Goal: Task Accomplishment & Management: Use online tool/utility

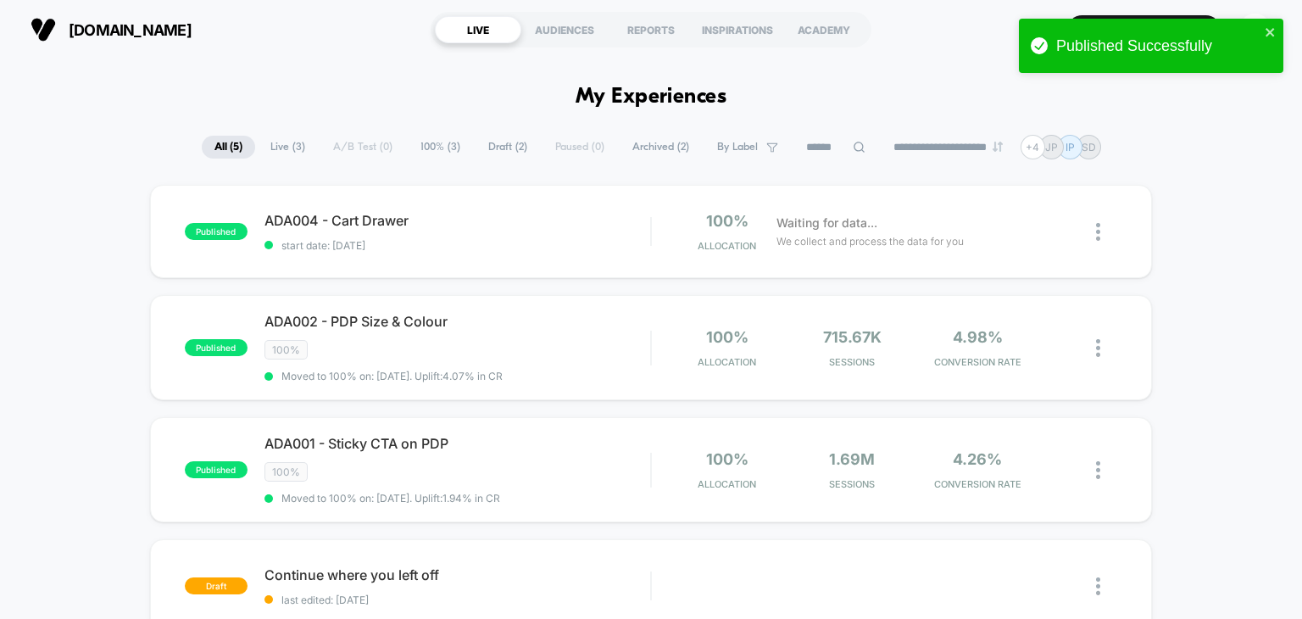
click at [443, 263] on div "published ADA004 - Cart Drawer start date: [DATE] 100% Allocation Waiting for d…" at bounding box center [651, 231] width 1003 height 93
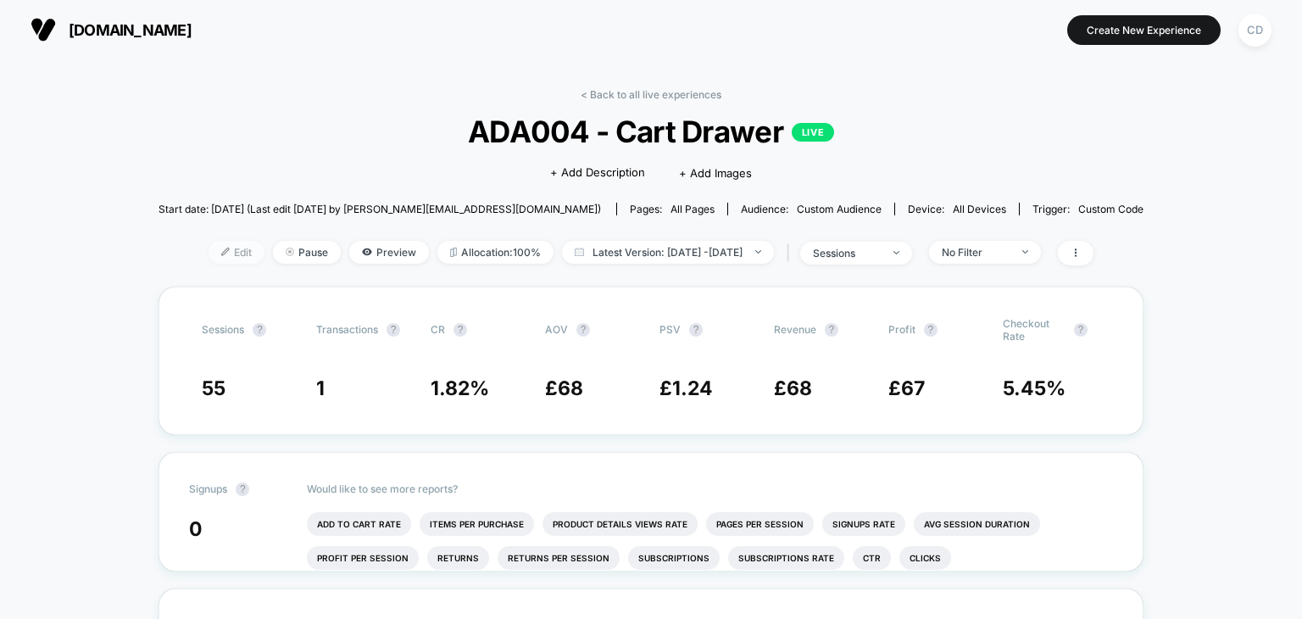
click at [209, 262] on span "Edit" at bounding box center [237, 252] width 56 height 23
click at [1094, 257] on span at bounding box center [1076, 253] width 36 height 25
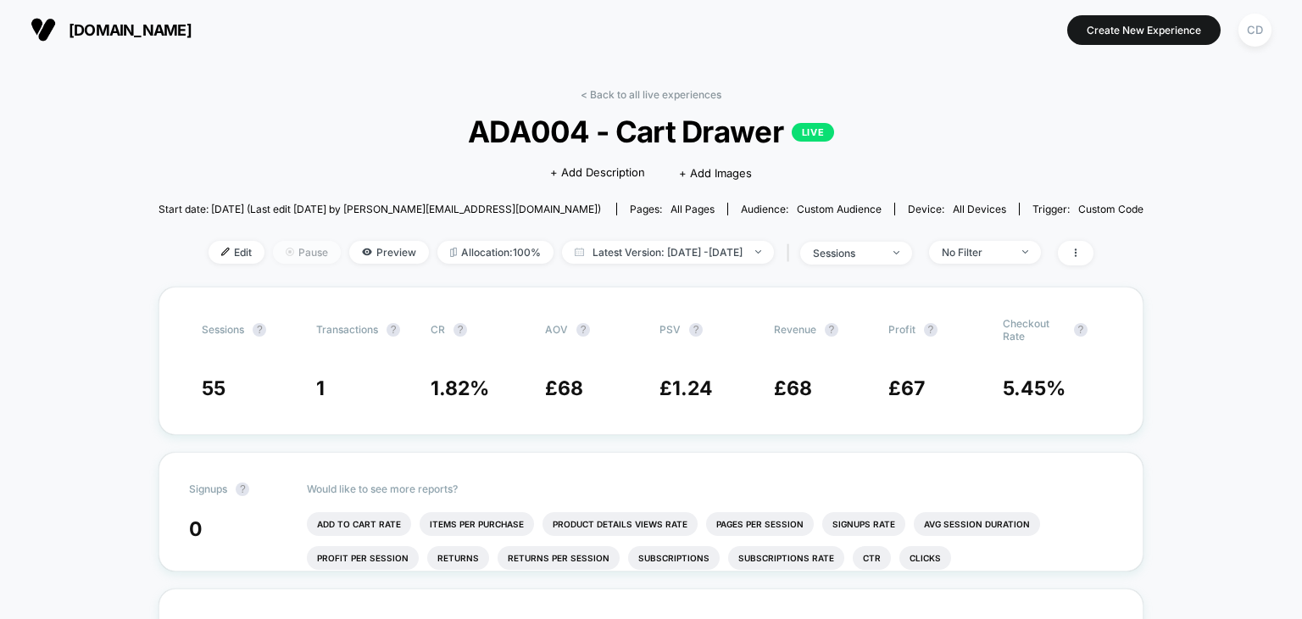
click at [293, 245] on span "Pause" at bounding box center [307, 252] width 68 height 23
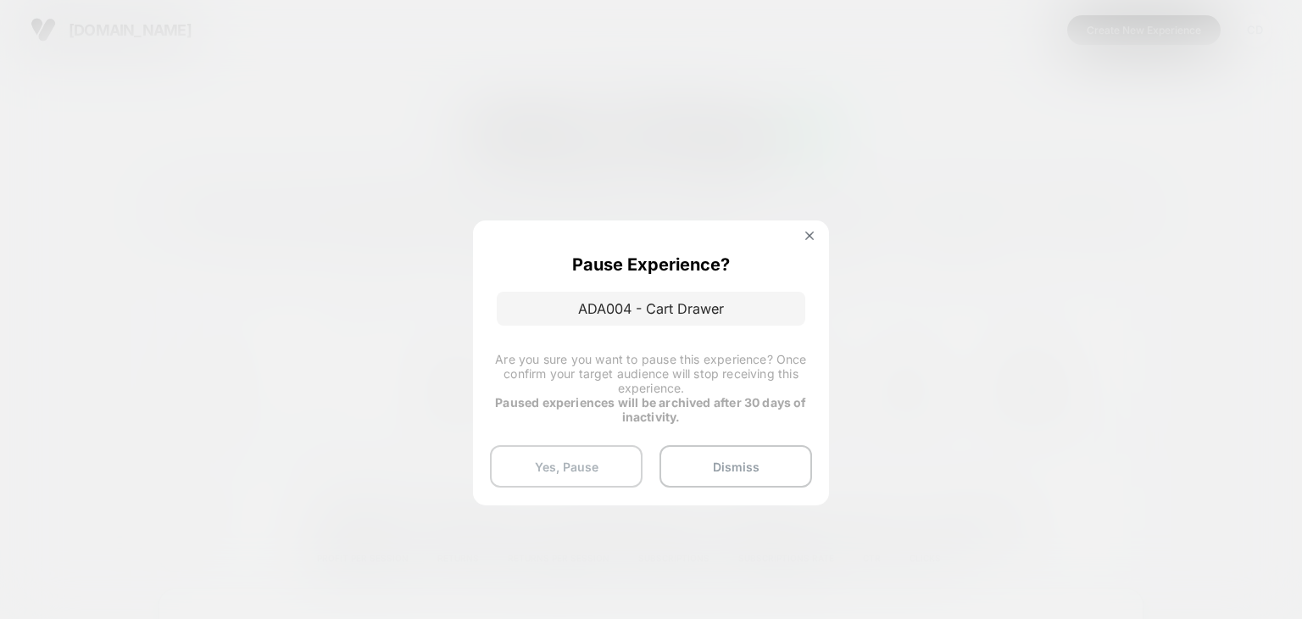
click at [604, 477] on button "Yes, Pause" at bounding box center [566, 466] width 153 height 42
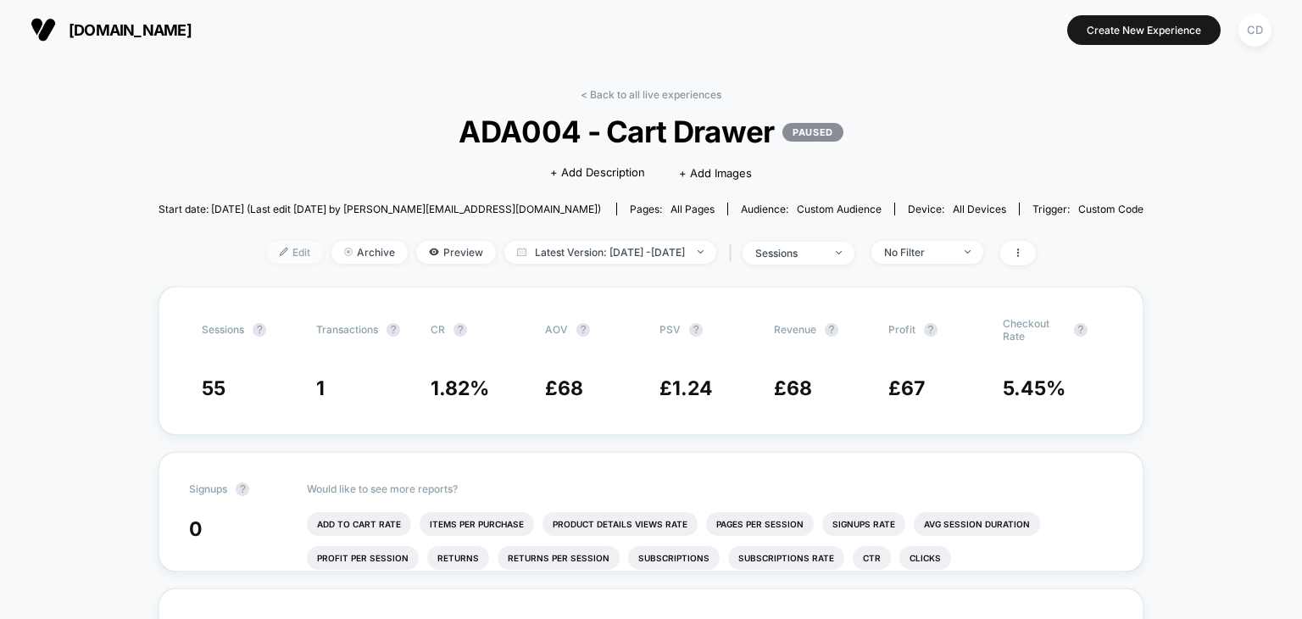
click at [278, 259] on span "Edit" at bounding box center [295, 252] width 56 height 23
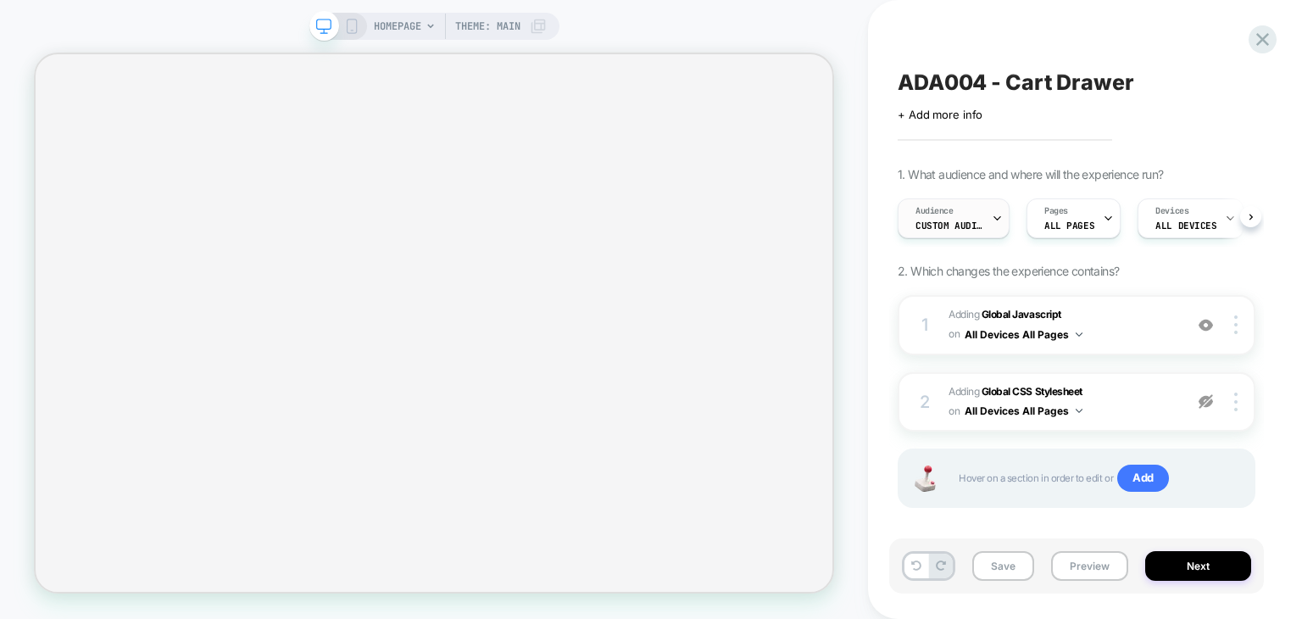
select select "**********"
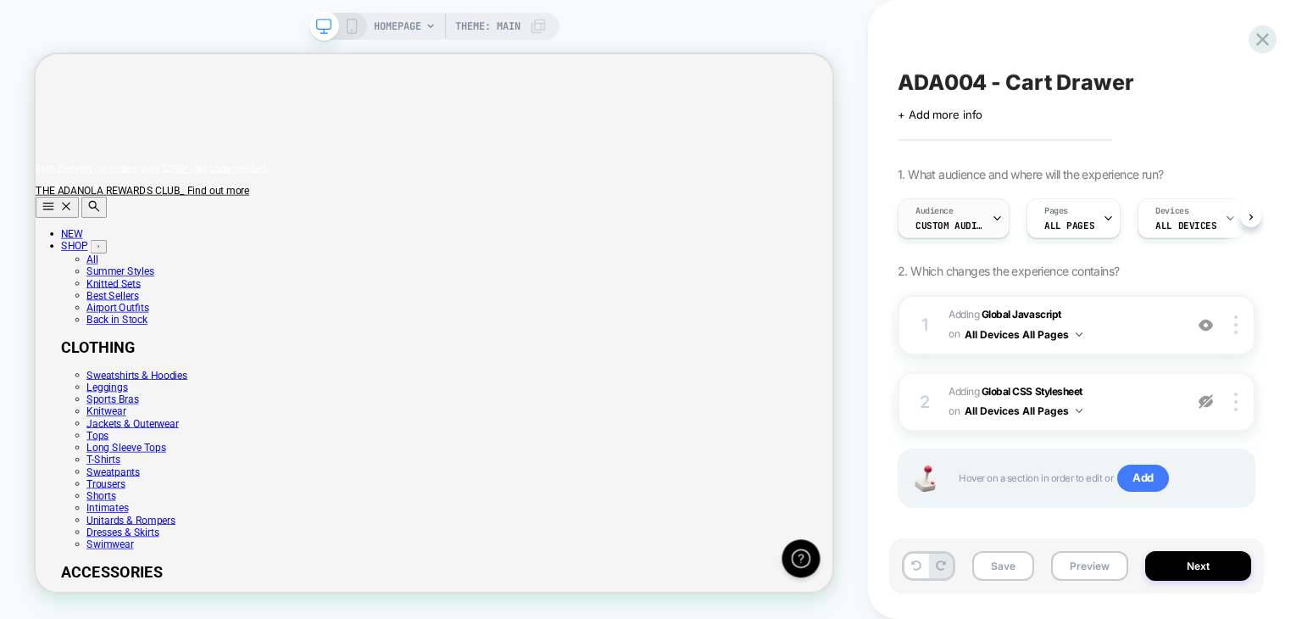
click at [970, 210] on div "Audience Custom Audience" at bounding box center [950, 218] width 102 height 38
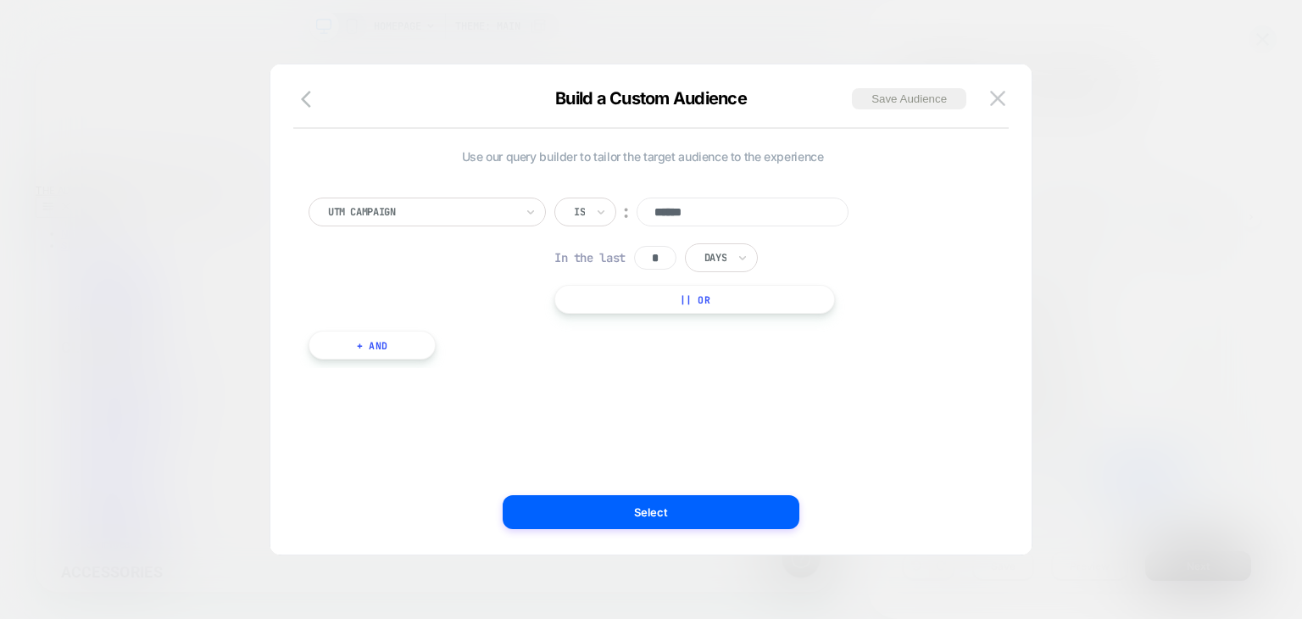
scroll to position [0, 1064]
click at [302, 102] on icon "button" at bounding box center [311, 99] width 20 height 20
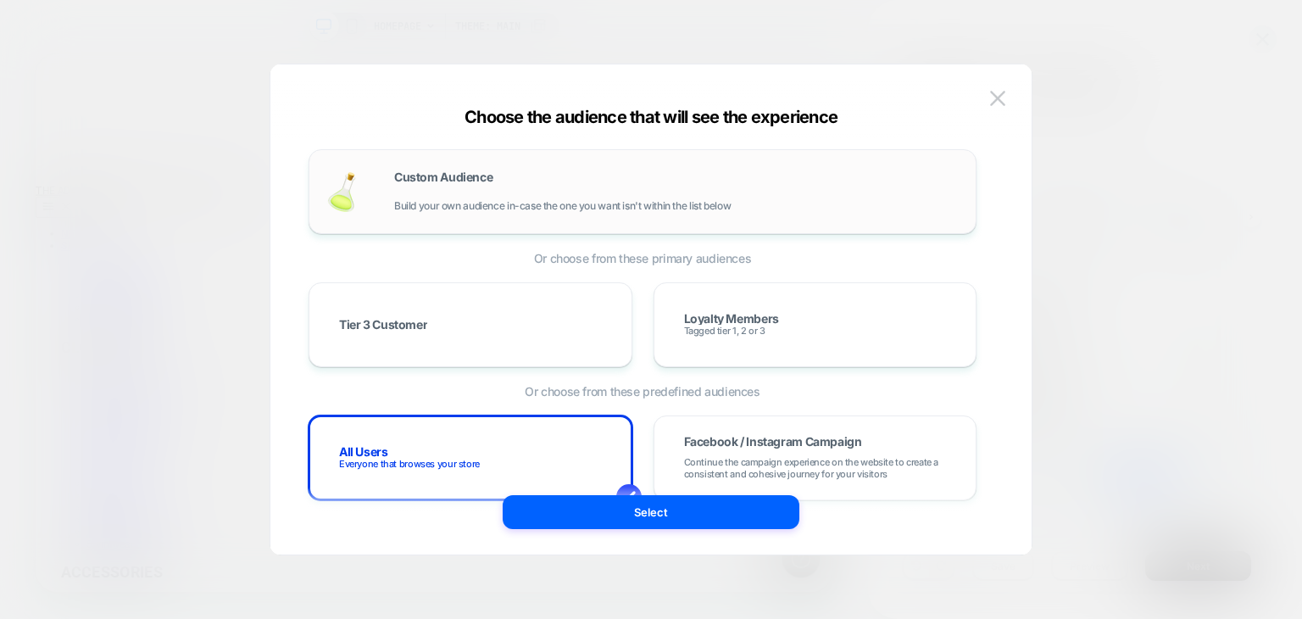
click at [390, 208] on div "Custom Audience Build your own audience in-case the one you want isn't within t…" at bounding box center [642, 191] width 633 height 49
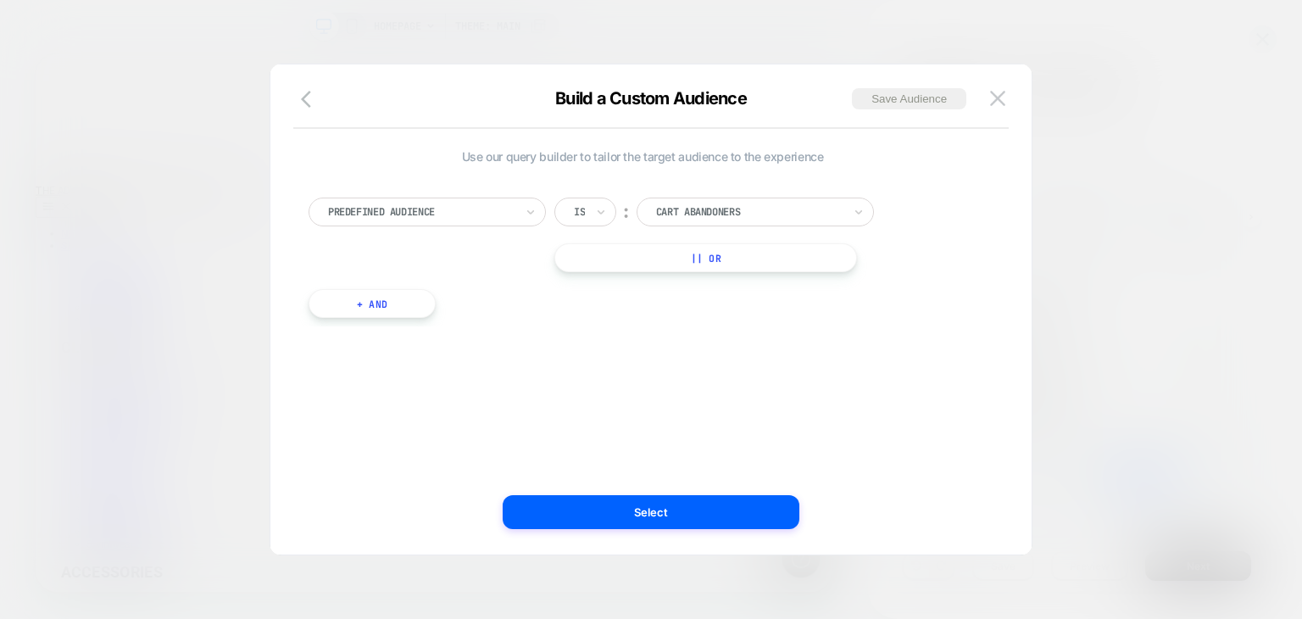
scroll to position [0, 0]
click at [301, 98] on icon "button" at bounding box center [311, 99] width 20 height 20
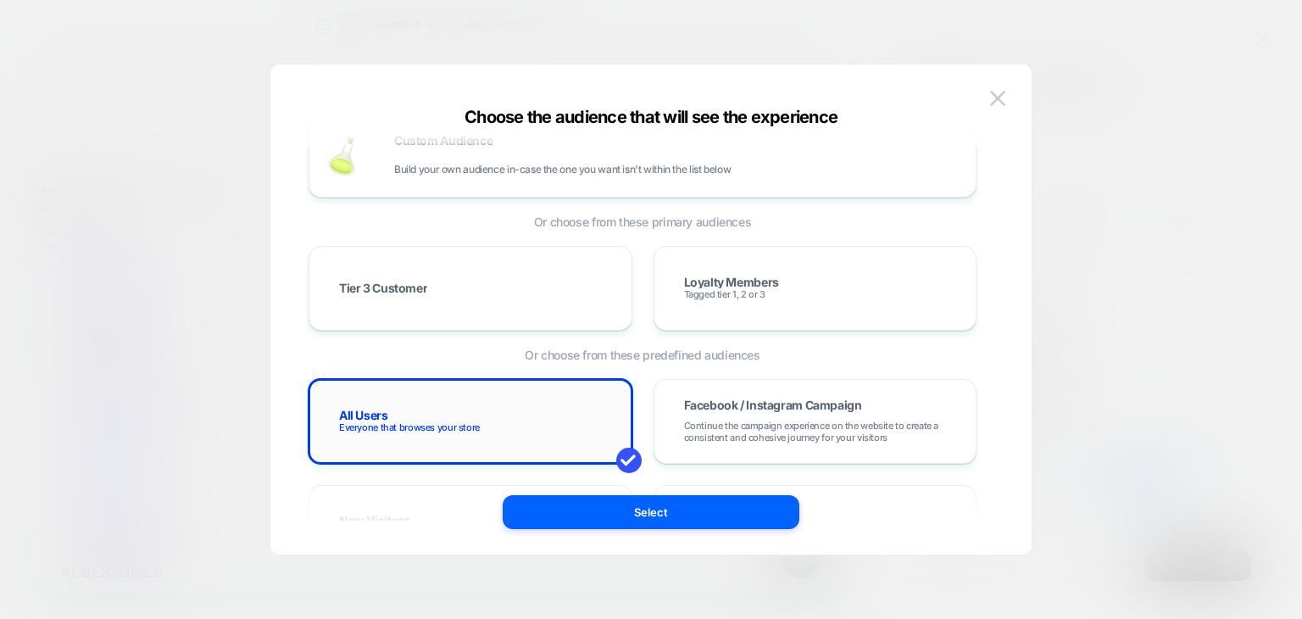
scroll to position [41, 0]
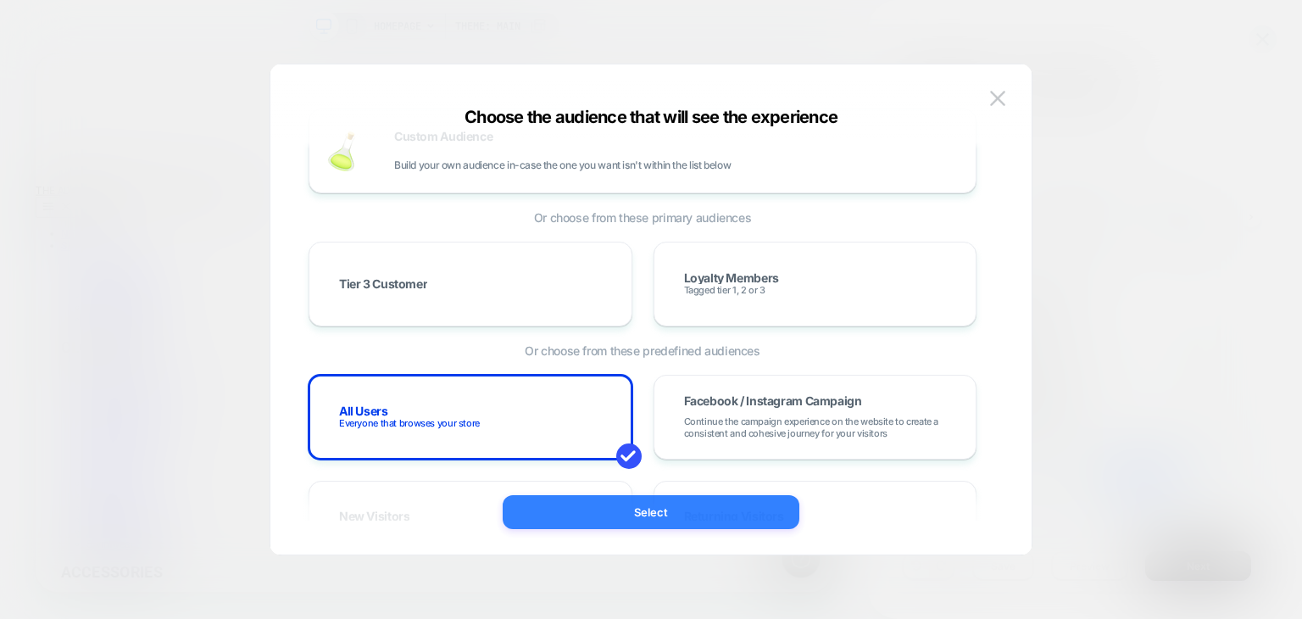
click at [616, 504] on button "Select" at bounding box center [651, 512] width 297 height 34
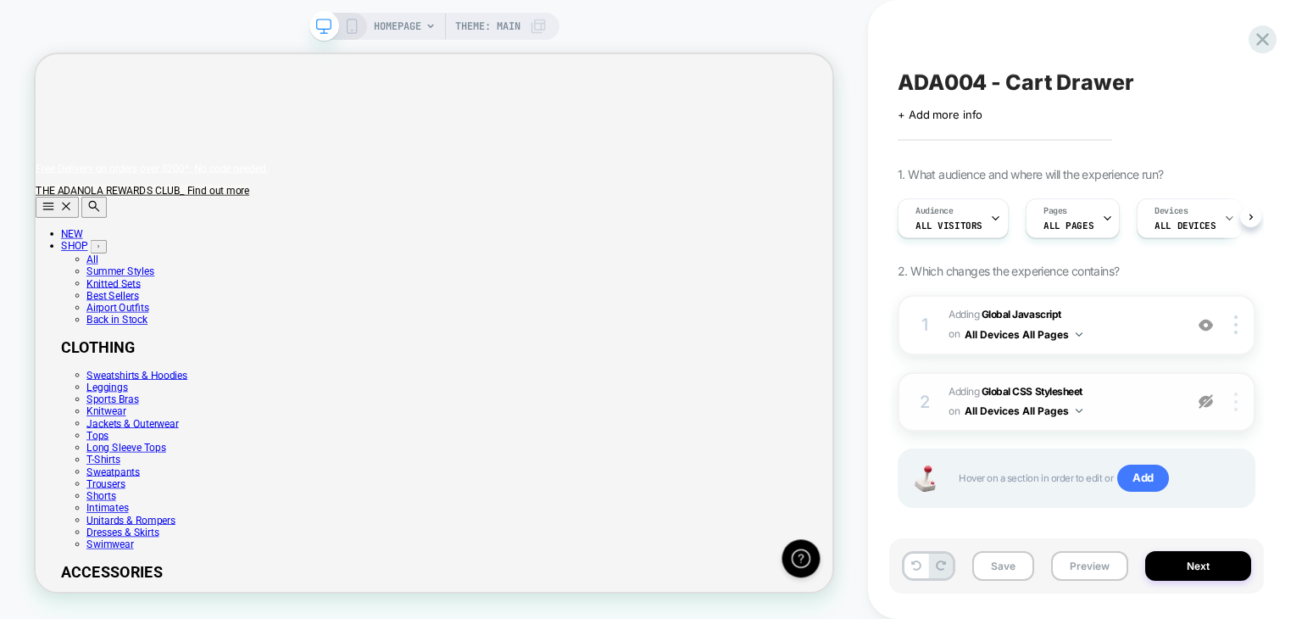
click at [1240, 400] on div at bounding box center [1239, 402] width 32 height 19
click at [1281, 432] on div "ADA004 - Cart Drawer Click to edit experience details + Add more info 1. What a…" at bounding box center [1085, 309] width 434 height 619
click at [1157, 211] on span "Trigger" at bounding box center [1164, 211] width 33 height 12
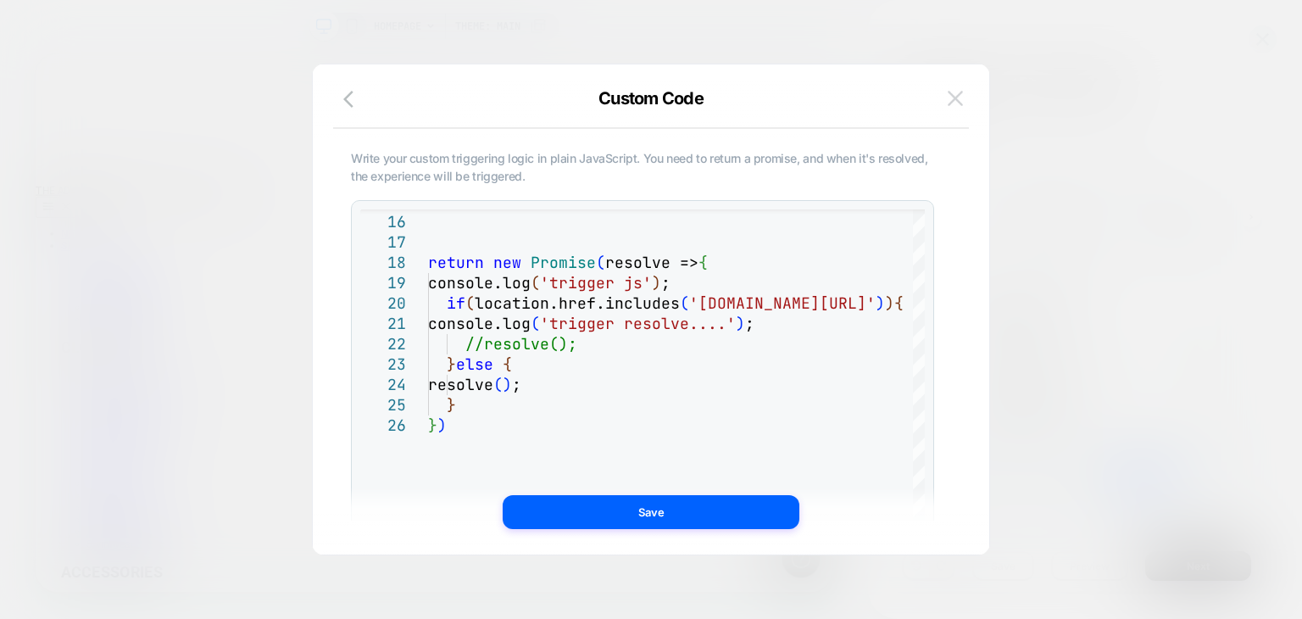
click at [961, 92] on img at bounding box center [955, 98] width 15 height 14
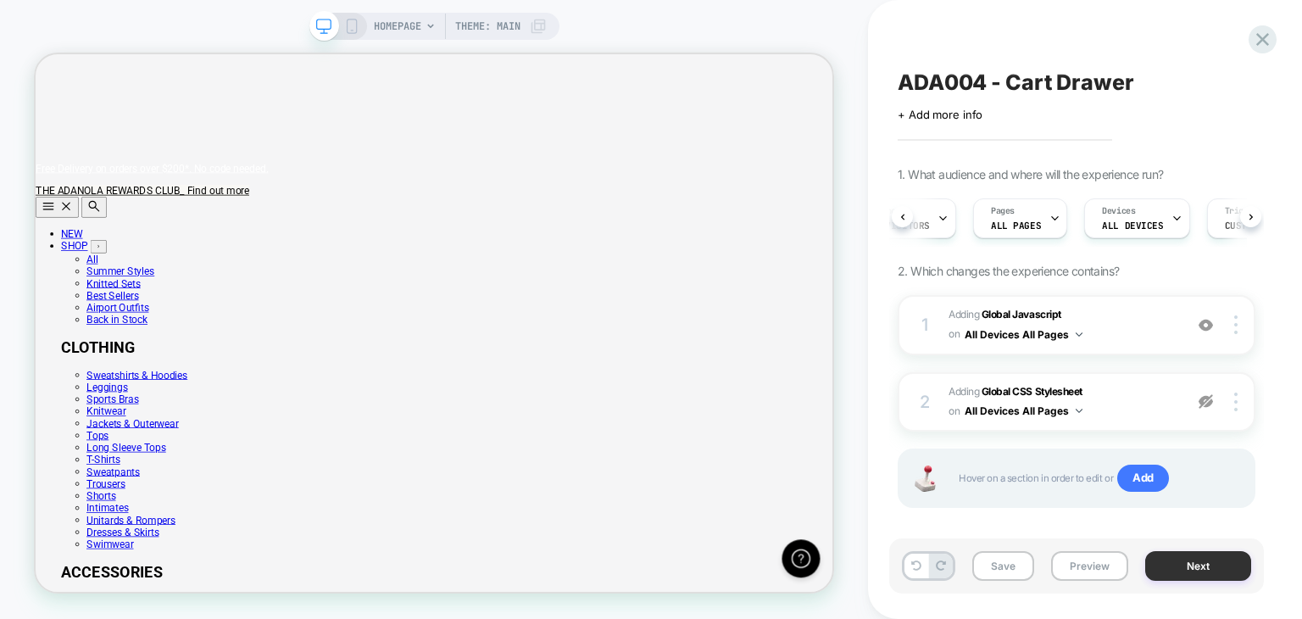
click at [1166, 573] on button "Next" at bounding box center [1198, 566] width 106 height 30
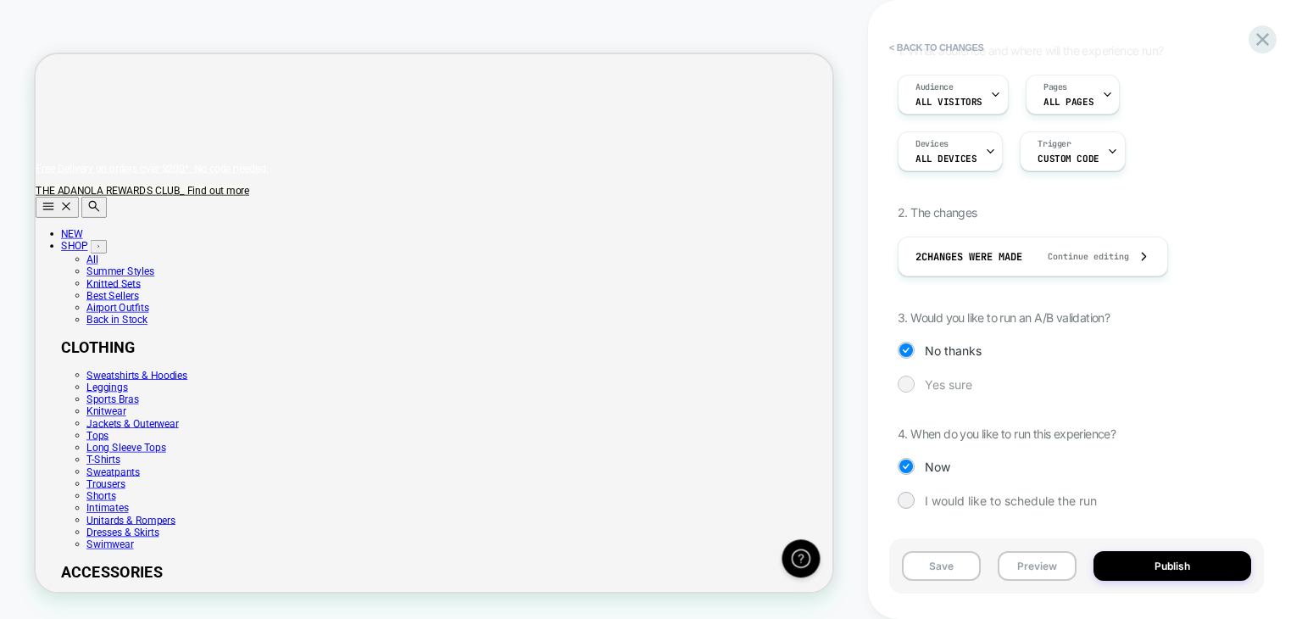
click at [947, 381] on span "Yes sure" at bounding box center [948, 384] width 47 height 14
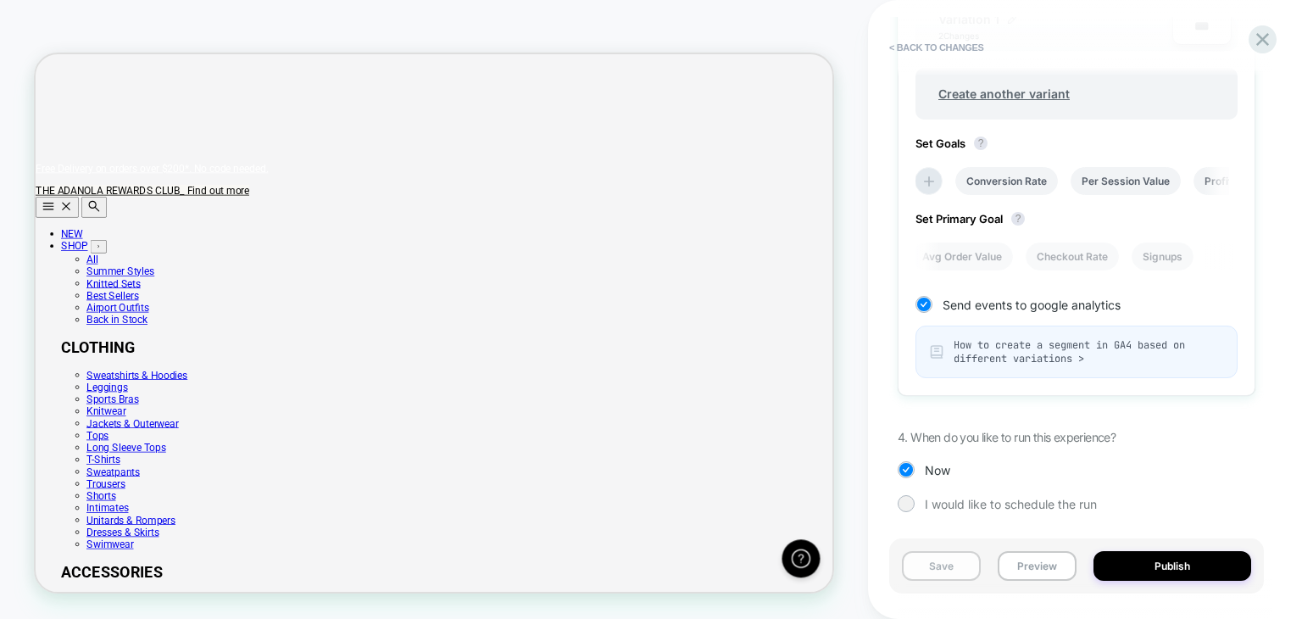
click at [925, 554] on button "Save" at bounding box center [941, 566] width 79 height 30
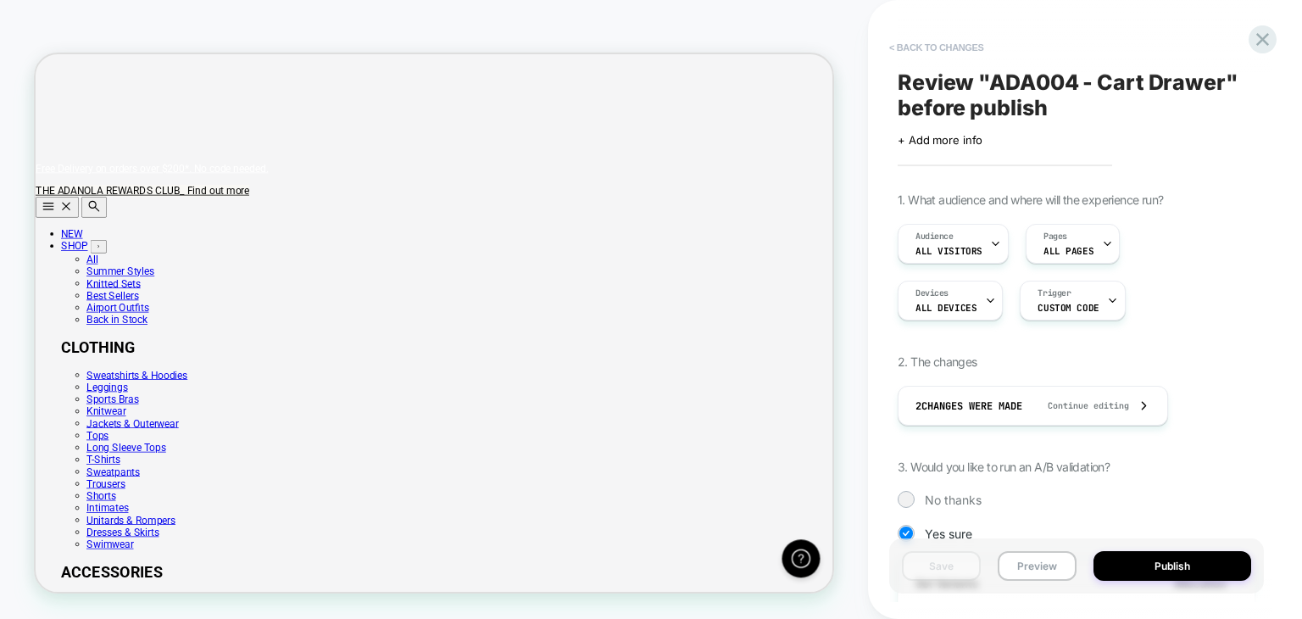
click at [967, 42] on button "< Back to changes" at bounding box center [937, 47] width 112 height 27
